Goal: Transaction & Acquisition: Purchase product/service

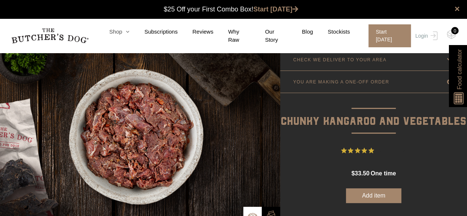
click at [118, 32] on link "Shop" at bounding box center [112, 32] width 35 height 8
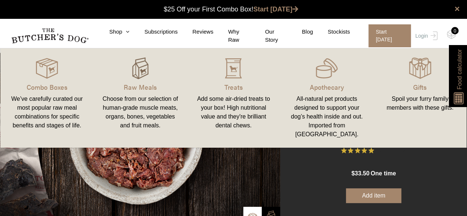
click at [131, 66] on img at bounding box center [140, 68] width 22 height 22
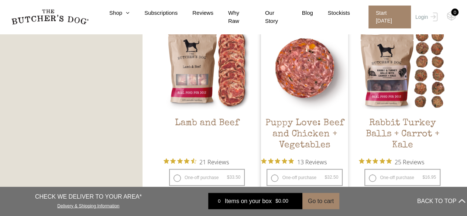
scroll to position [665, 0]
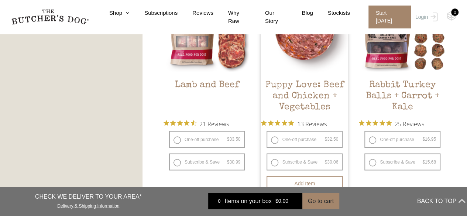
click at [273, 140] on label "One-off purchase $ 32.50 — or subscribe and save 7.5%" at bounding box center [305, 139] width 76 height 17
radio input "true"
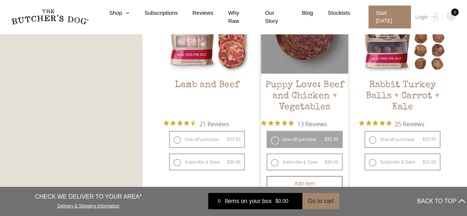
scroll to position [739, 0]
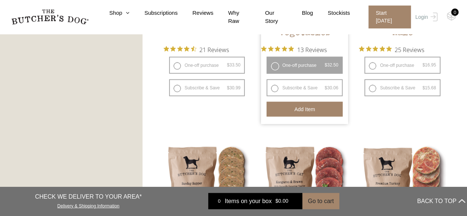
click at [300, 109] on button "Add item" at bounding box center [305, 109] width 76 height 15
click at [297, 106] on button "Add more" at bounding box center [305, 109] width 76 height 15
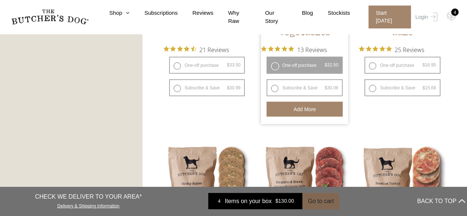
click at [319, 203] on button "Go to cart" at bounding box center [320, 201] width 37 height 16
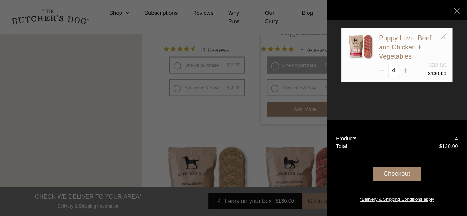
click at [397, 169] on div "Checkout" at bounding box center [397, 174] width 48 height 14
